Goal: Task Accomplishment & Management: Manage account settings

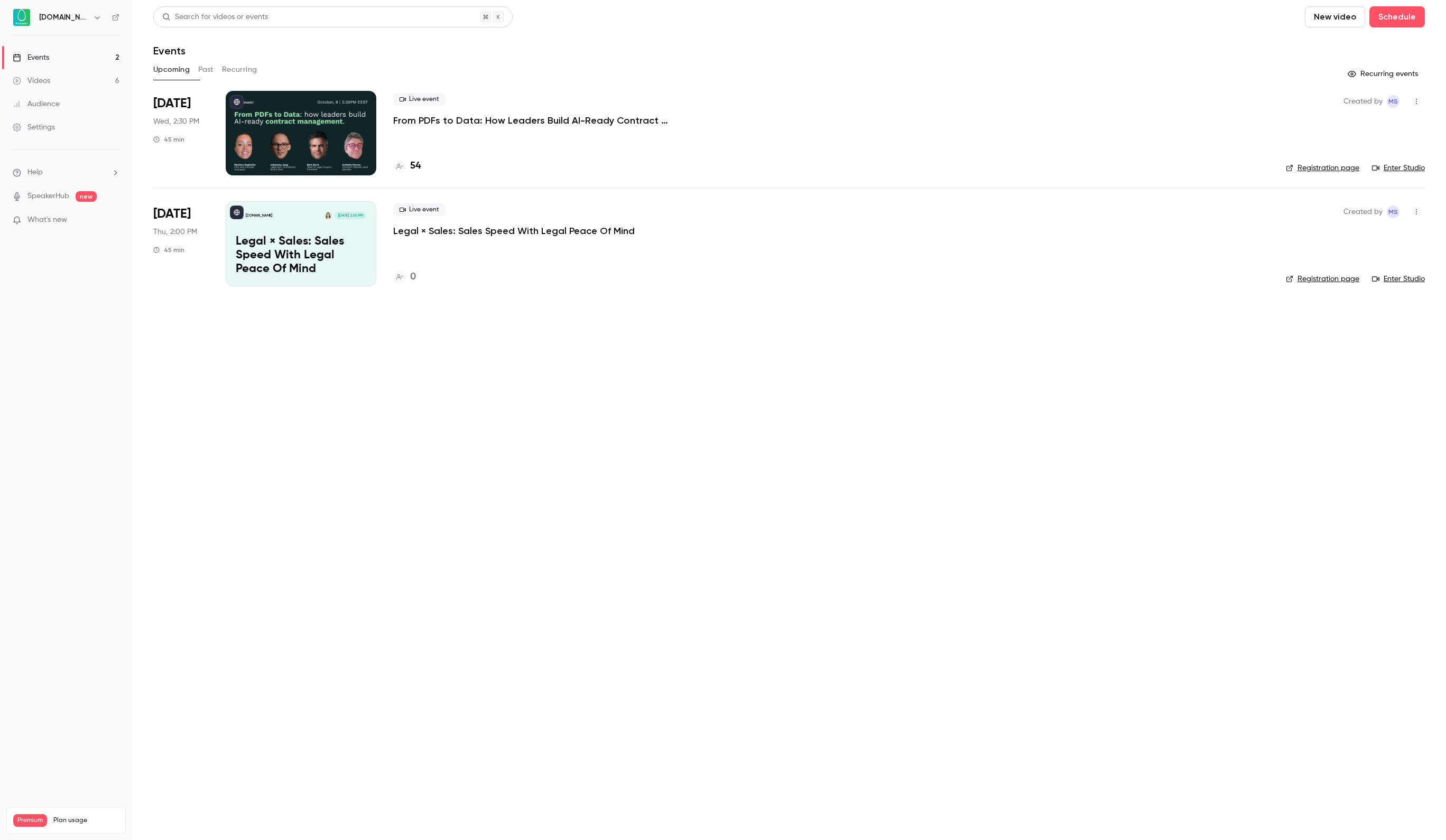
click at [301, 136] on div at bounding box center [301, 132] width 151 height 84
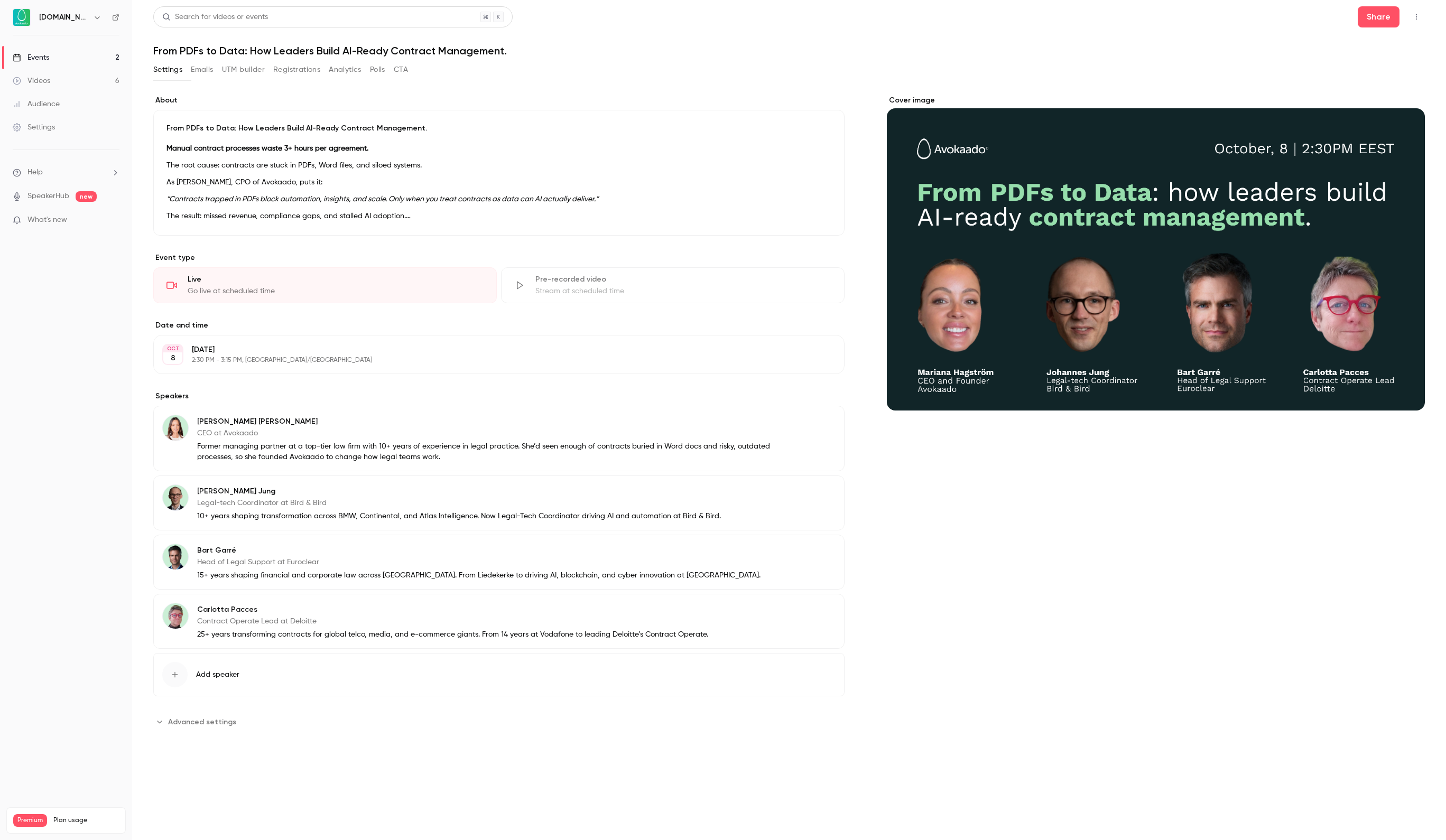
click at [320, 68] on button "Registrations" at bounding box center [297, 70] width 47 height 17
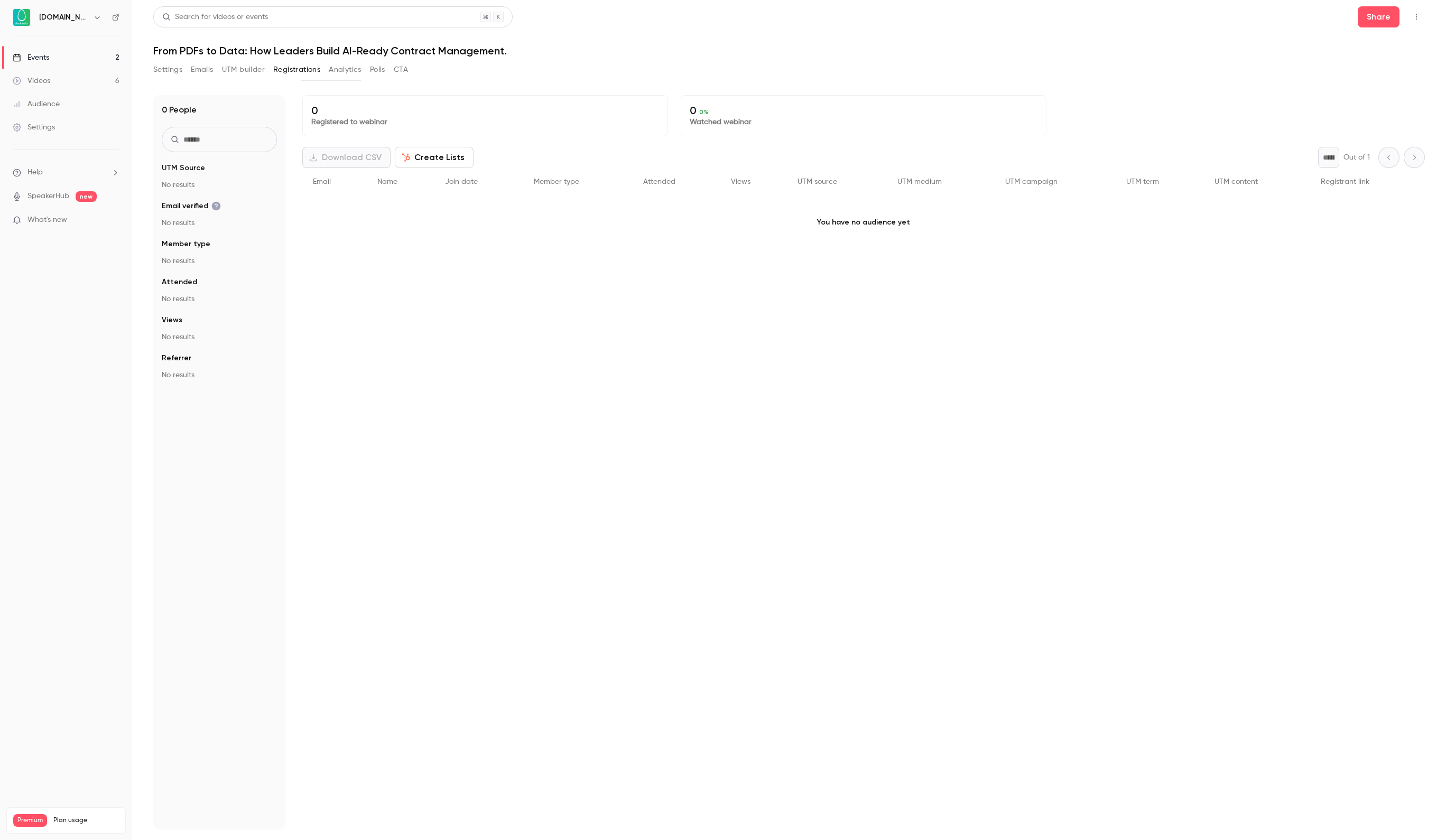
click at [181, 67] on button "Settings" at bounding box center [168, 70] width 29 height 17
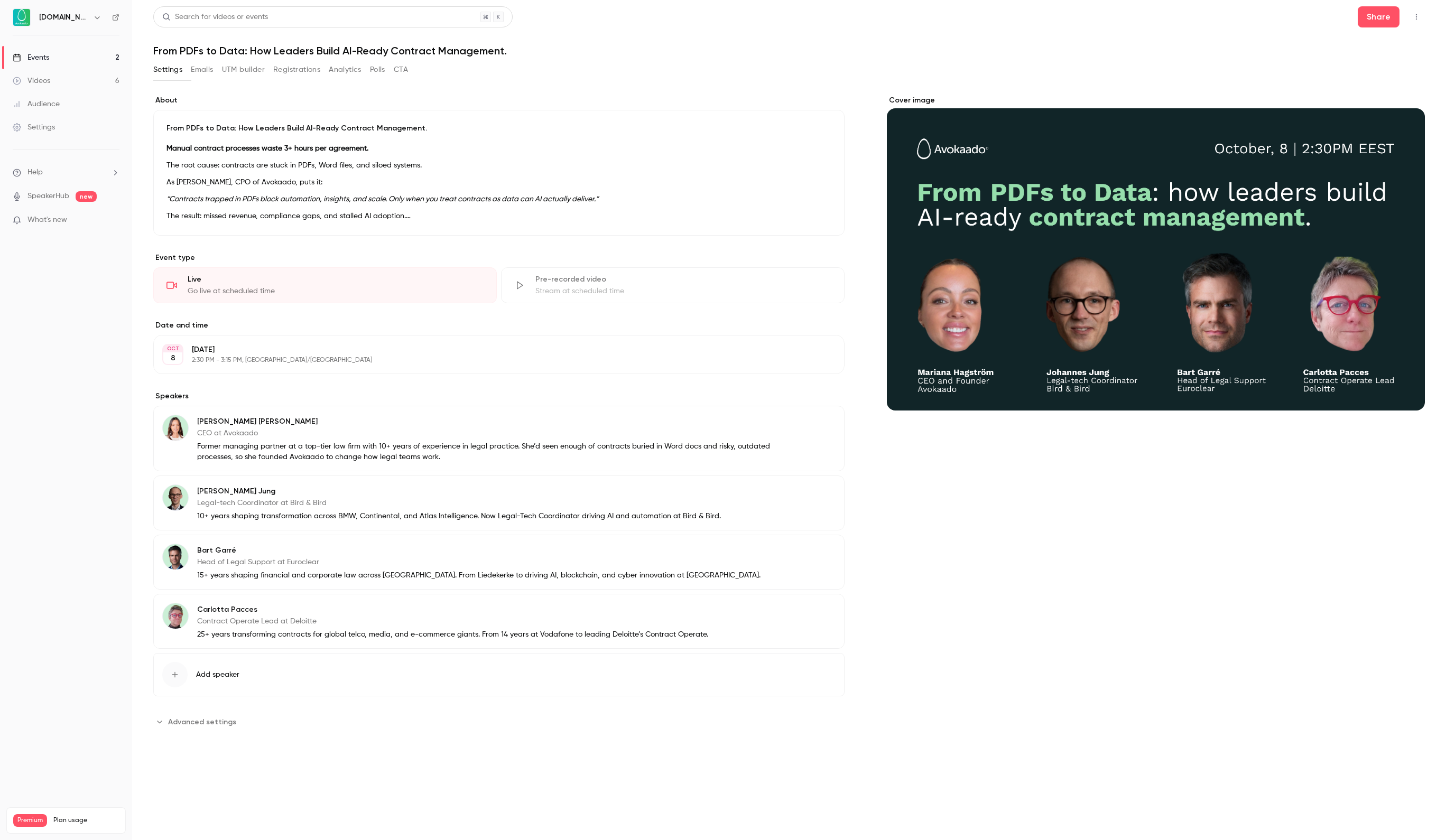
scroll to position [59, 0]
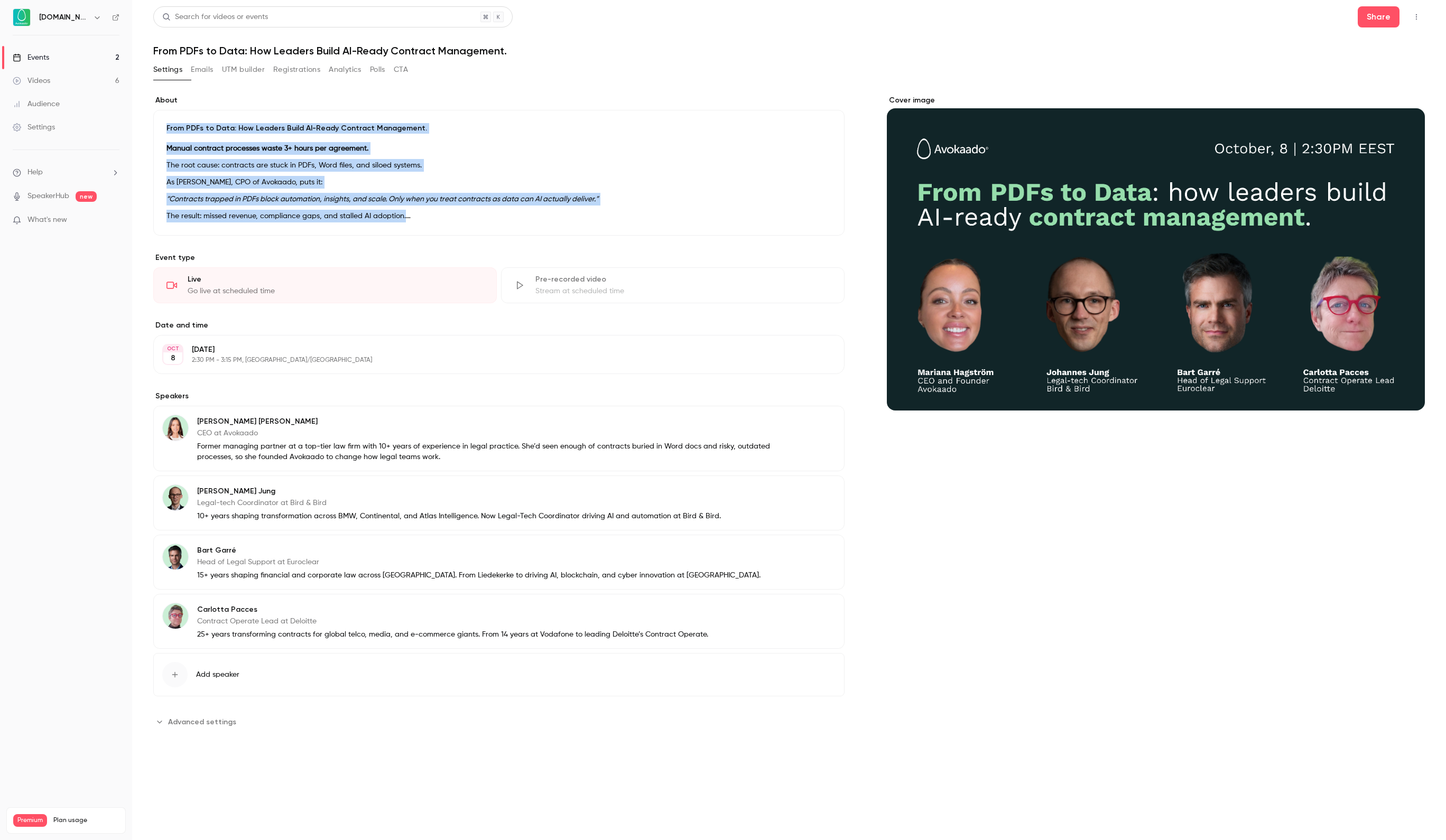
drag, startPoint x: 432, startPoint y: 394, endPoint x: 149, endPoint y: 52, distance: 443.9
click at [149, 52] on main "Search for videos or events Share From PDFs to Data: How Leaders Build AI-Ready…" at bounding box center [788, 420] width 1314 height 840
copy section "Lore IPSu do Sita: Con Adipisc Elits DO-Eiusm Temporin Utlaboreet. Dolore magna…"
